Goal: Navigation & Orientation: Find specific page/section

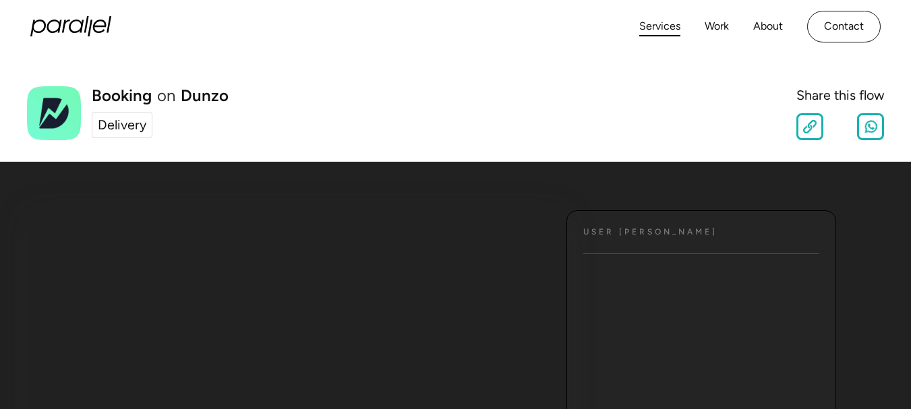
click at [652, 26] on link "Services" at bounding box center [659, 27] width 41 height 20
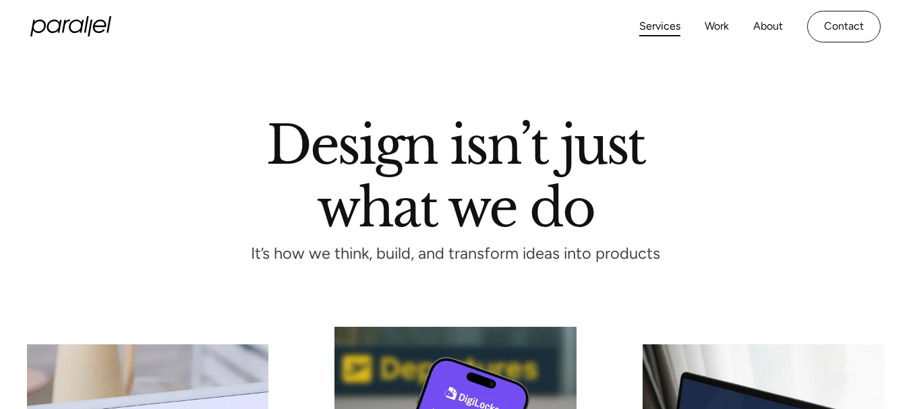
click at [652, 27] on link "Services" at bounding box center [659, 27] width 41 height 20
click at [653, 26] on link "Services" at bounding box center [659, 27] width 41 height 20
